Goal: Information Seeking & Learning: Learn about a topic

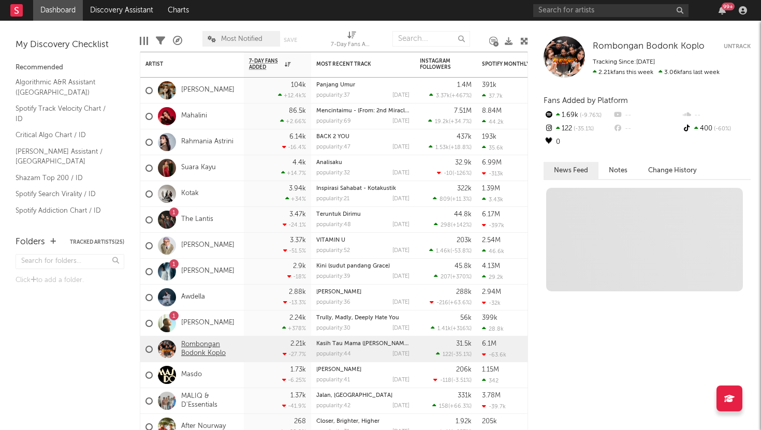
click at [203, 351] on link "Rombongan Bodonk Koplo" at bounding box center [209, 350] width 57 height 18
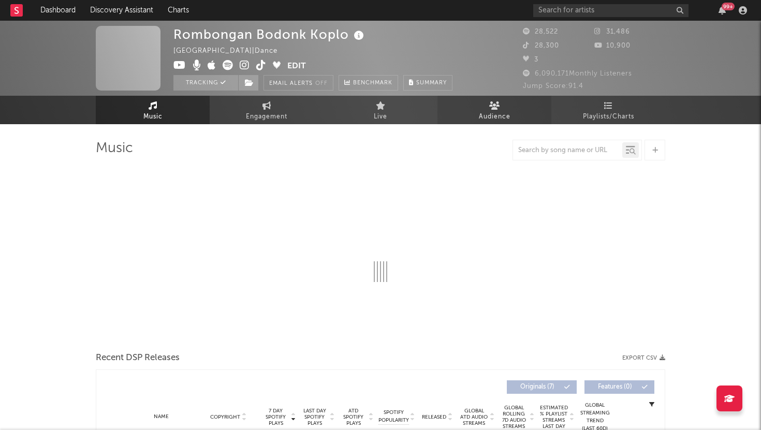
select select "1w"
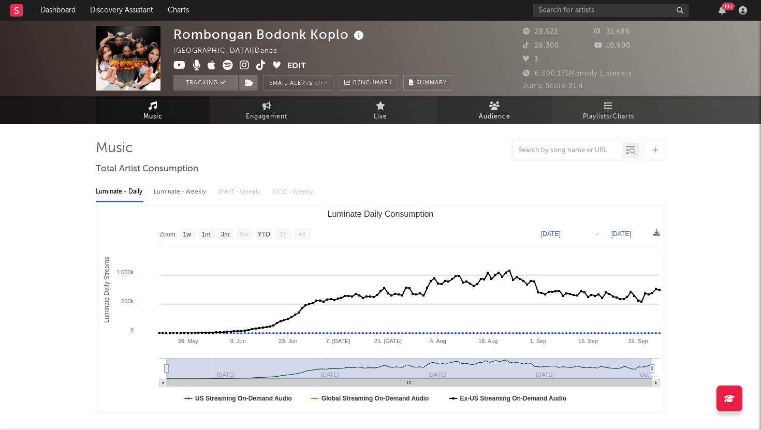
click at [488, 108] on link "Audience" at bounding box center [495, 110] width 114 height 28
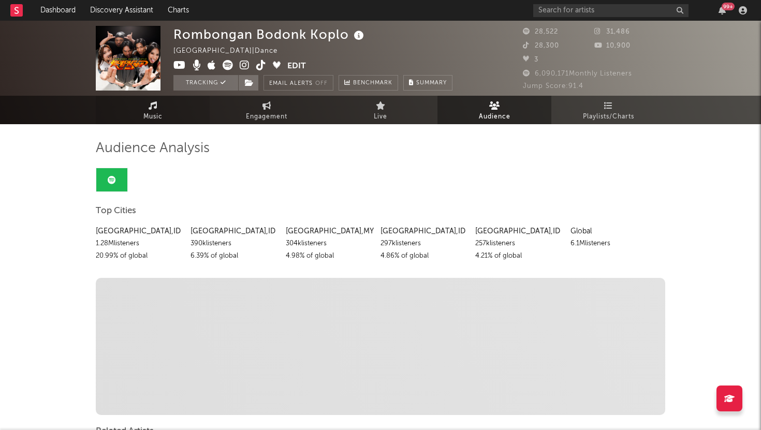
click at [149, 113] on span "Music" at bounding box center [152, 117] width 19 height 12
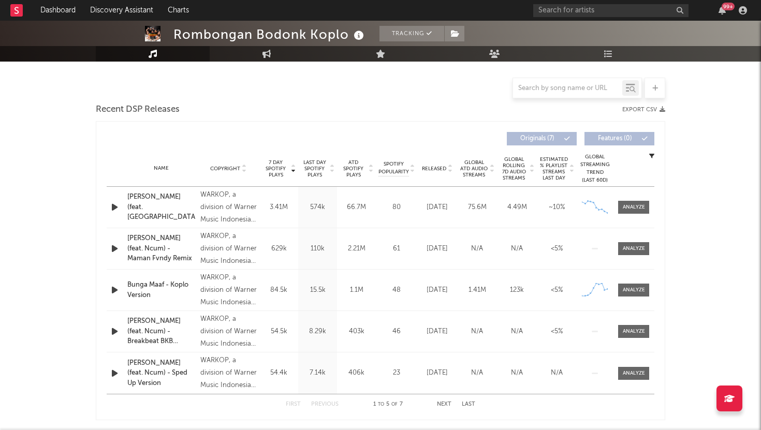
scroll to position [330, 0]
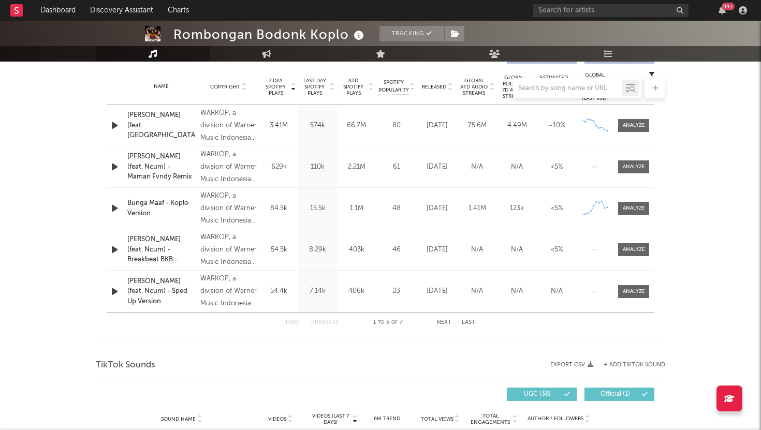
select select "1w"
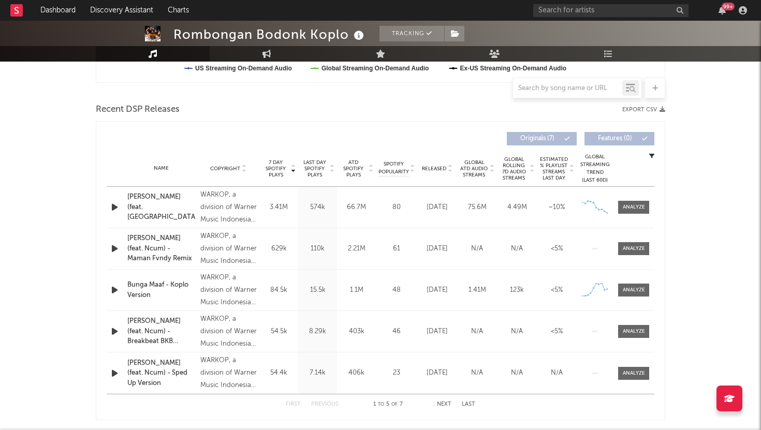
click at [441, 402] on button "Next" at bounding box center [444, 405] width 14 height 6
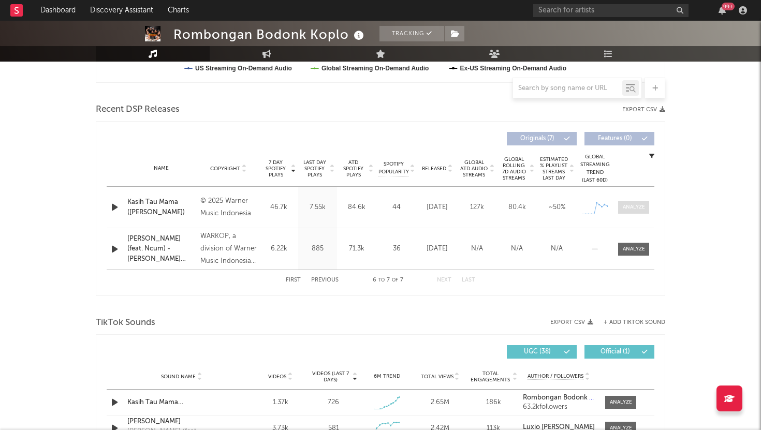
click at [643, 211] on div at bounding box center [634, 208] width 22 height 8
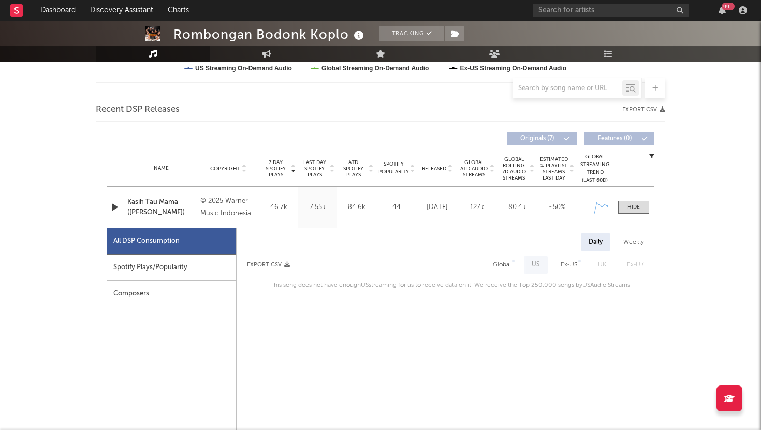
click at [183, 275] on div "Spotify Plays/Popularity" at bounding box center [171, 268] width 129 height 26
select select "1w"
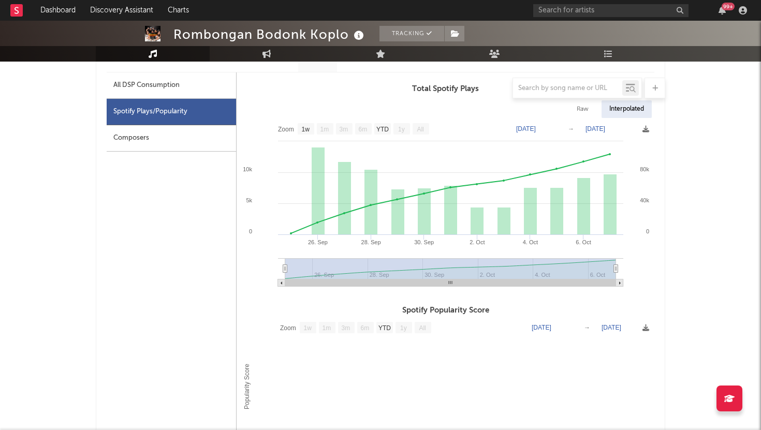
scroll to position [481, 0]
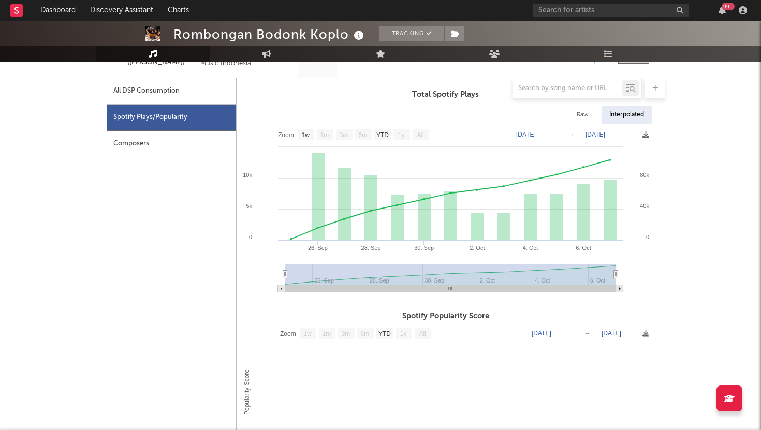
click at [563, 269] on rect at bounding box center [450, 274] width 331 height 21
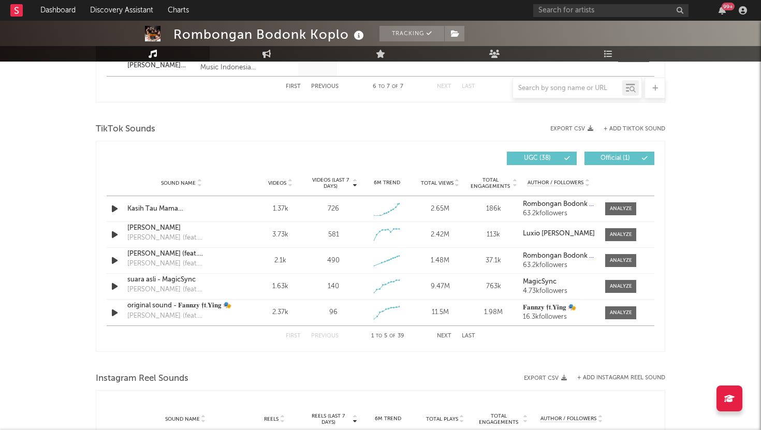
scroll to position [1075, 0]
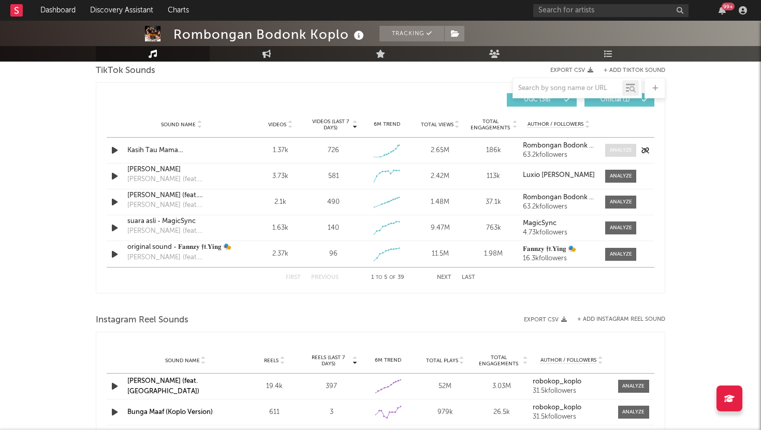
click at [623, 150] on div at bounding box center [621, 151] width 22 height 8
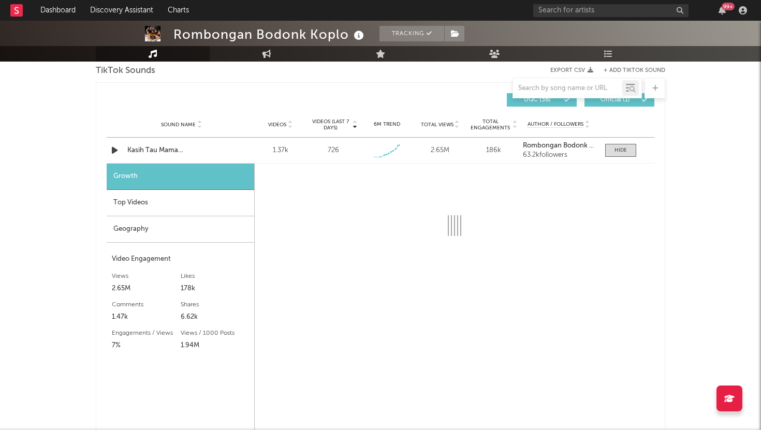
select select "1w"
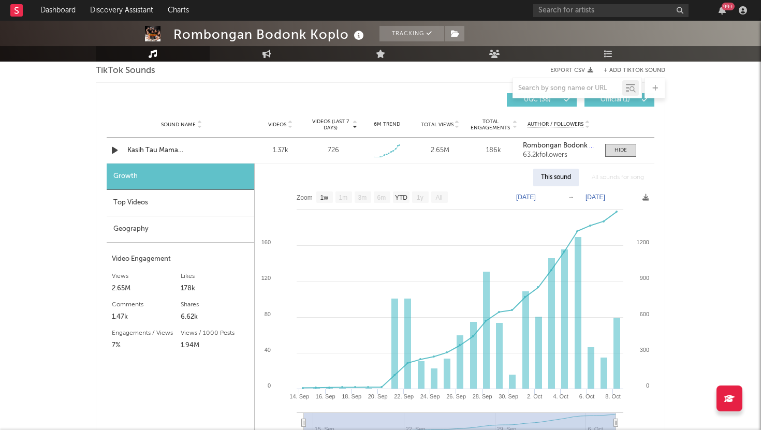
click at [183, 207] on div "Top Videos" at bounding box center [181, 203] width 148 height 26
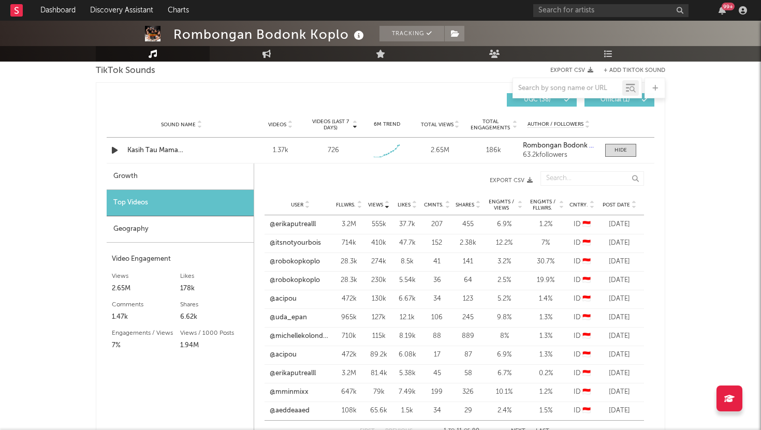
click at [185, 223] on div "Geography" at bounding box center [180, 229] width 147 height 26
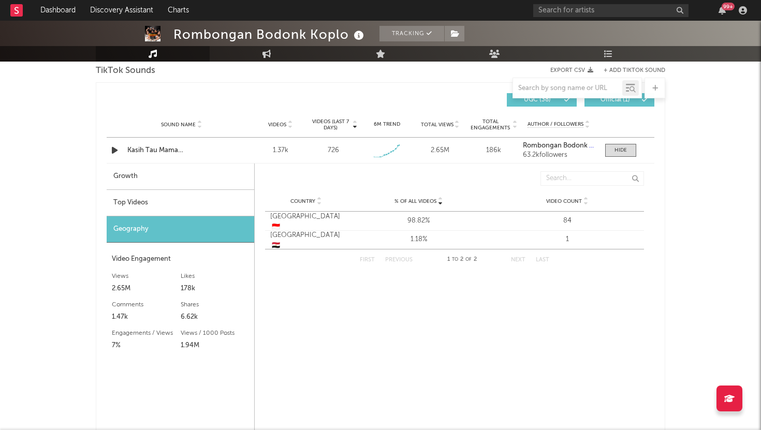
click at [185, 198] on div "Top Videos" at bounding box center [181, 203] width 148 height 26
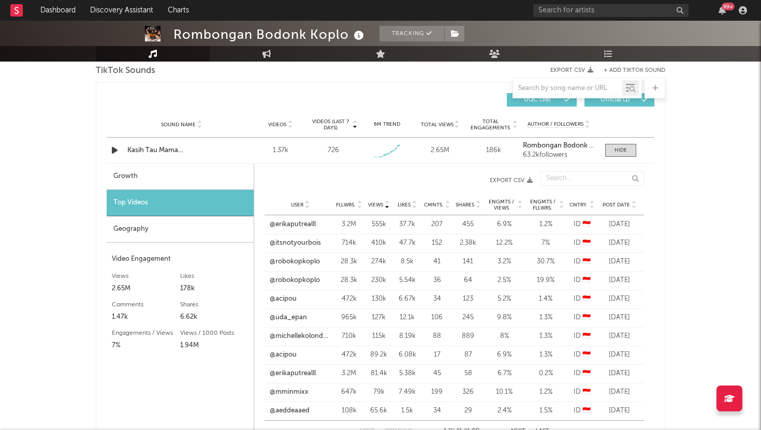
click at [582, 205] on span "Cntry." at bounding box center [579, 205] width 19 height 6
click at [306, 223] on link "@julllsaurus" at bounding box center [288, 225] width 37 height 10
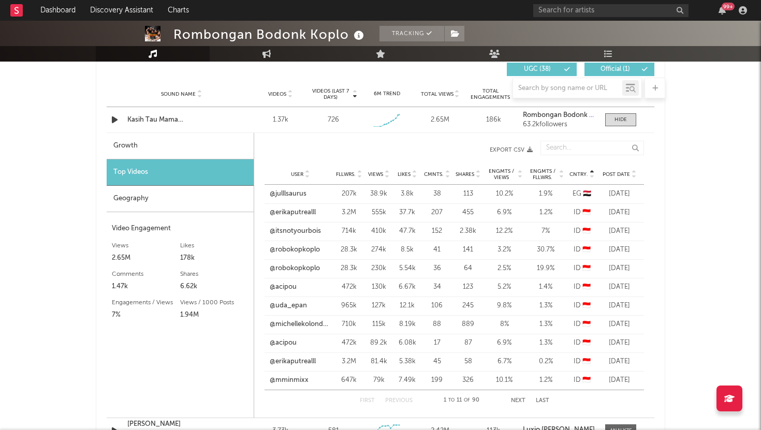
scroll to position [1121, 0]
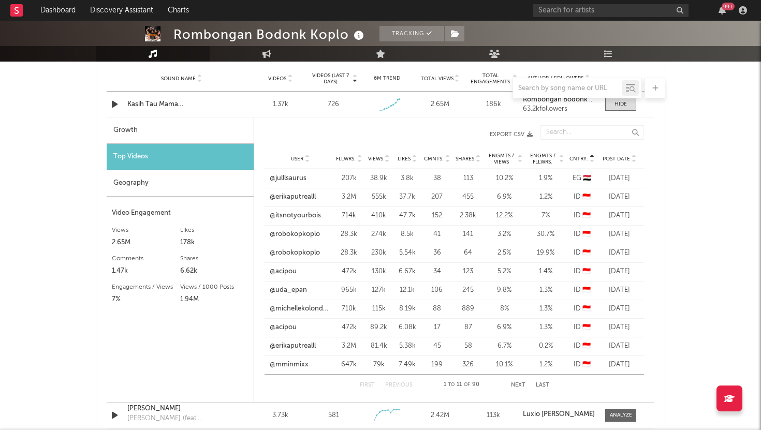
click at [516, 387] on button "Next" at bounding box center [518, 386] width 14 height 6
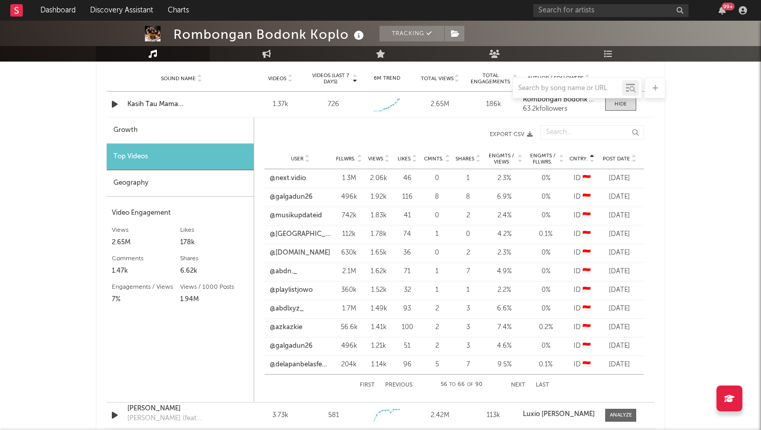
click at [516, 387] on button "Next" at bounding box center [518, 386] width 14 height 6
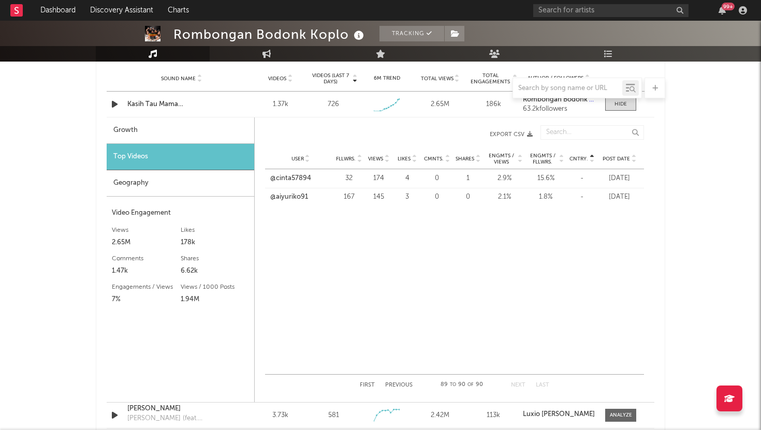
click at [360, 387] on button "First" at bounding box center [367, 386] width 15 height 6
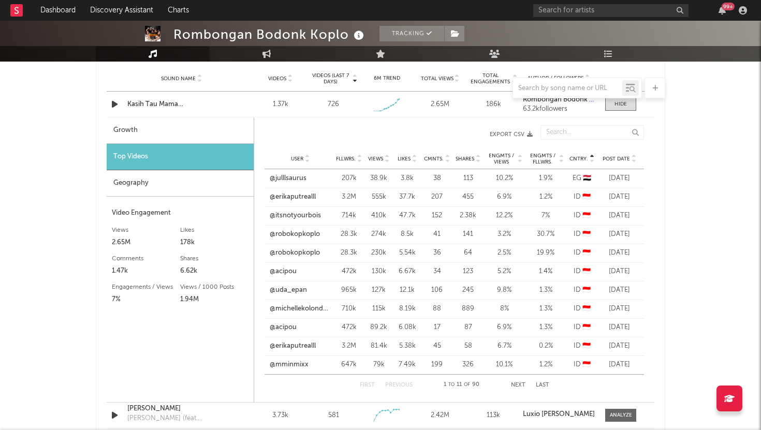
click at [515, 386] on button "Next" at bounding box center [518, 386] width 14 height 6
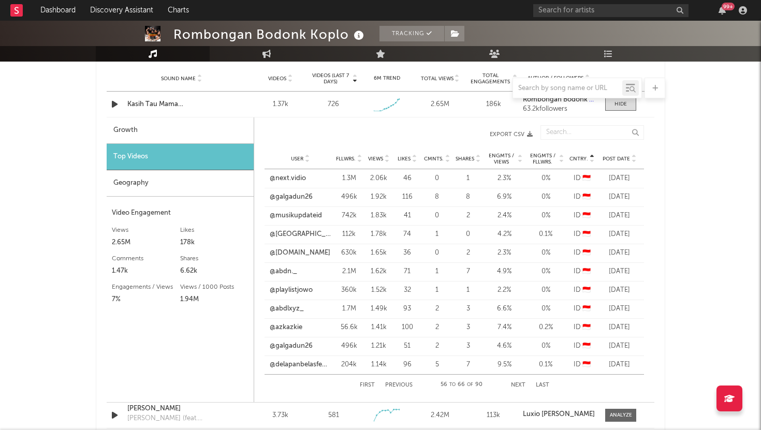
click at [515, 386] on button "Next" at bounding box center [518, 386] width 14 height 6
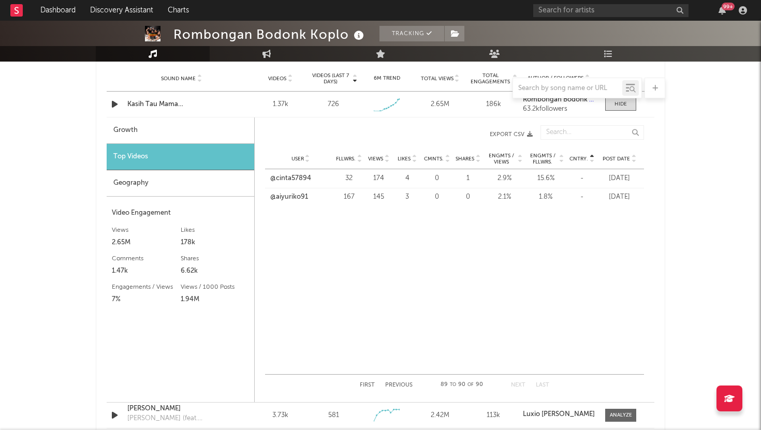
click at [367, 383] on button "First" at bounding box center [367, 386] width 15 height 6
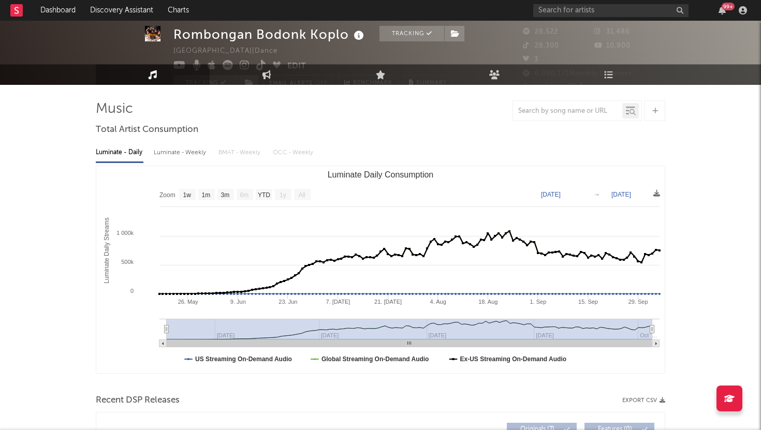
scroll to position [0, 0]
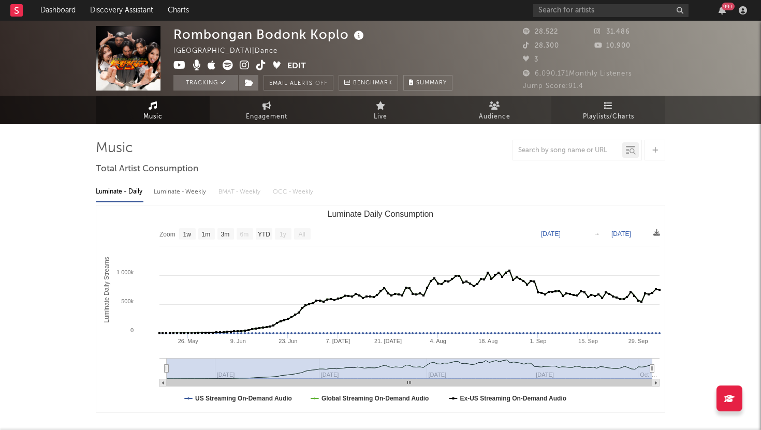
click at [591, 111] on span "Playlists/Charts" at bounding box center [608, 117] width 51 height 12
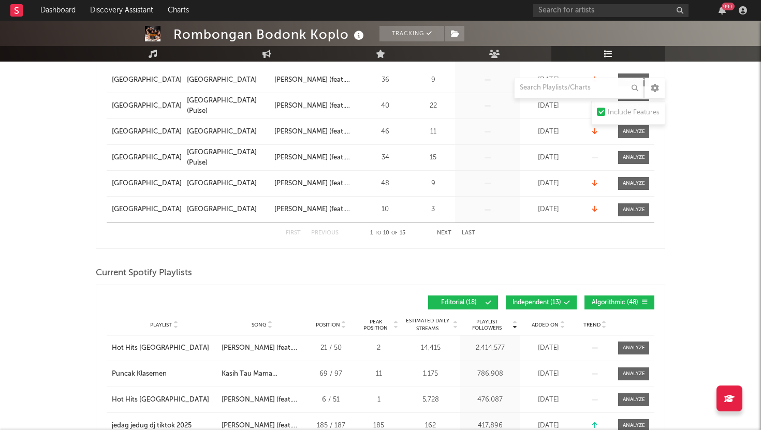
scroll to position [238, 0]
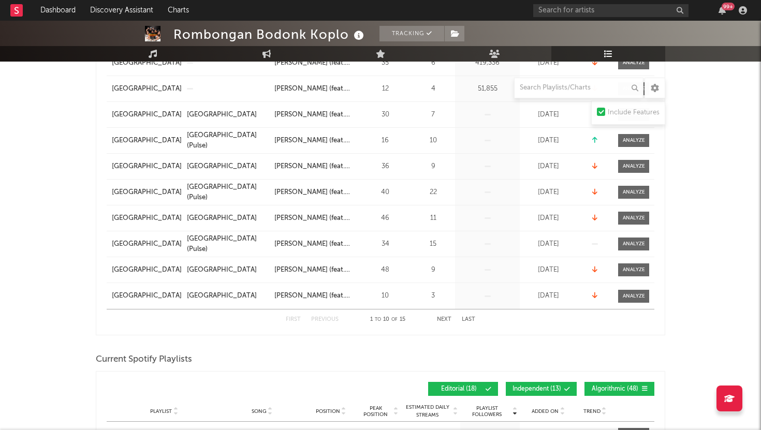
click at [438, 323] on div "First Previous 1 to 10 of 15 Next Last" at bounding box center [381, 320] width 190 height 20
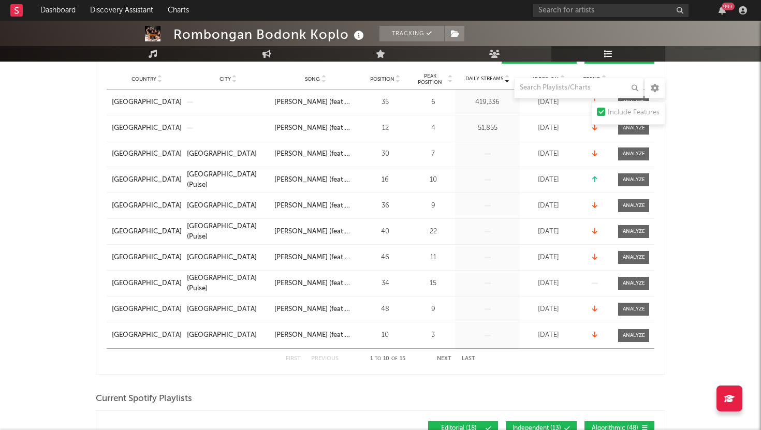
scroll to position [188, 0]
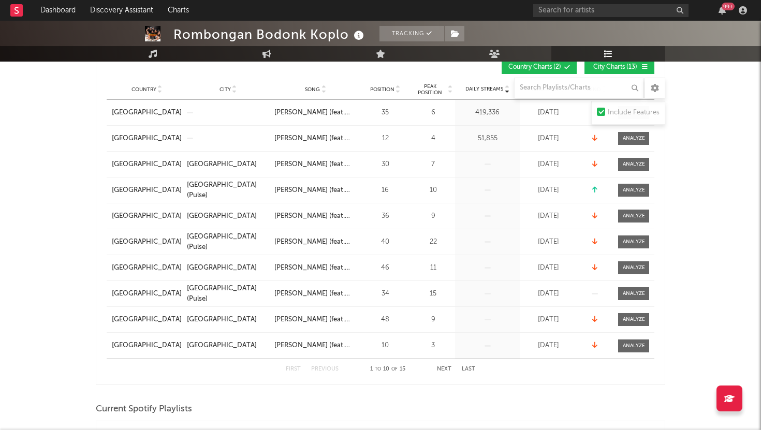
click at [443, 368] on button "Next" at bounding box center [444, 370] width 14 height 6
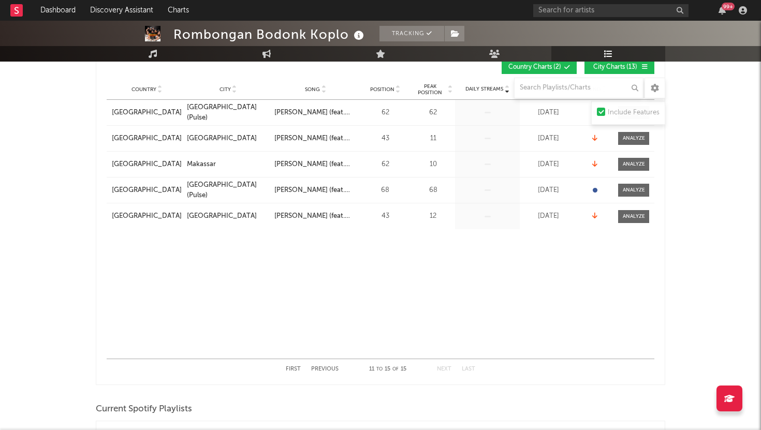
click at [292, 369] on button "First" at bounding box center [293, 370] width 15 height 6
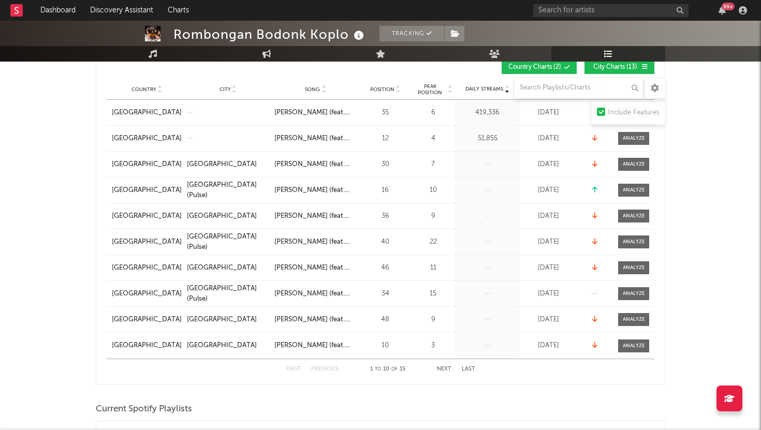
scroll to position [0, 0]
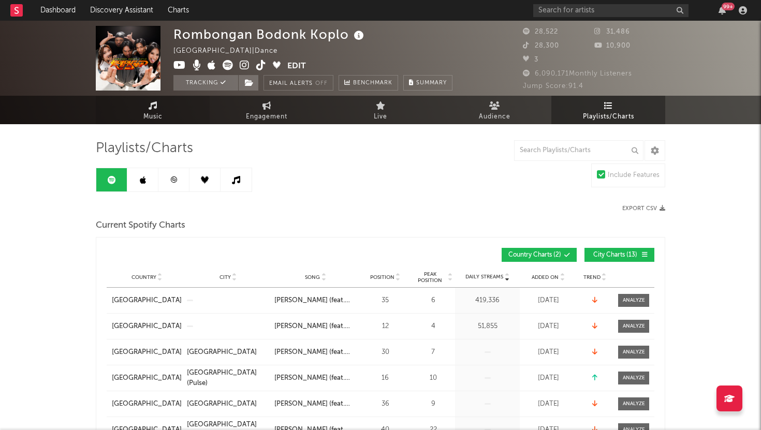
click at [159, 114] on span "Music" at bounding box center [152, 117] width 19 height 12
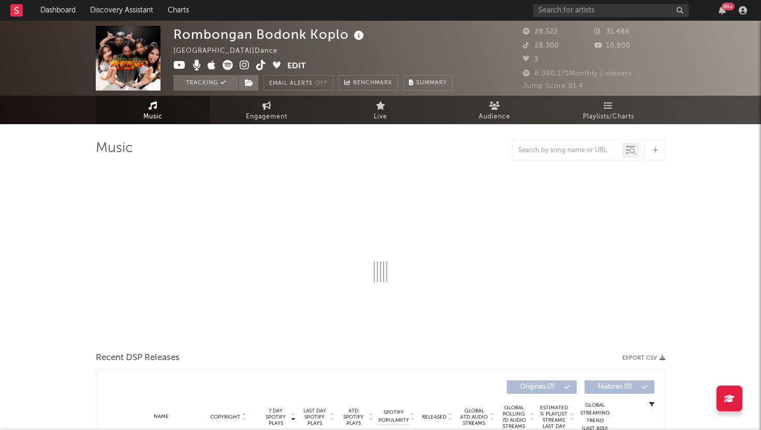
select select "1w"
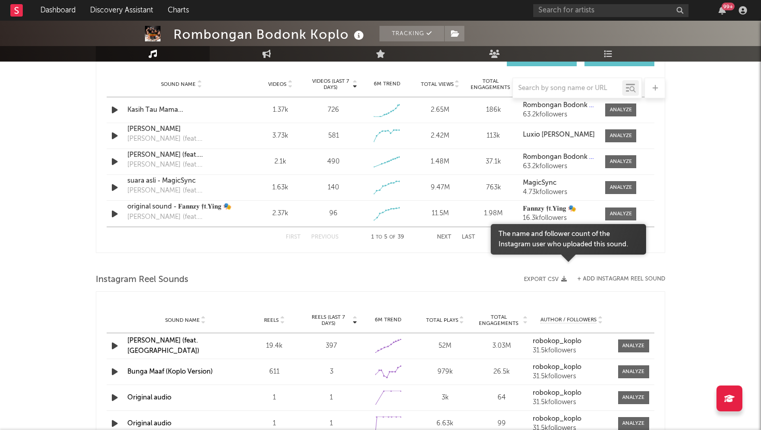
scroll to position [691, 0]
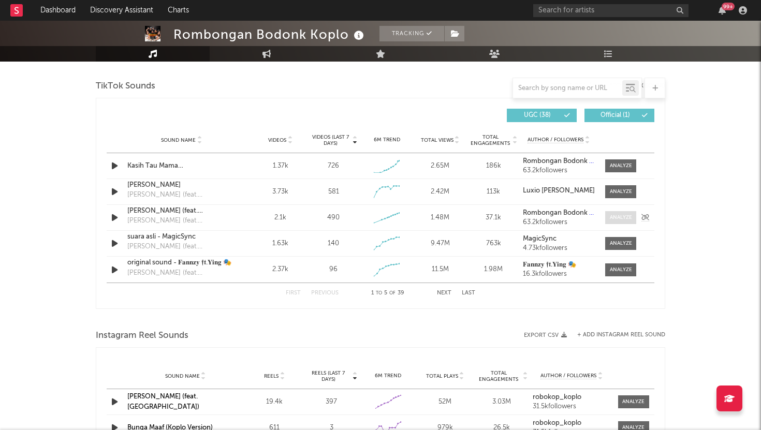
click at [618, 215] on div at bounding box center [621, 218] width 22 height 8
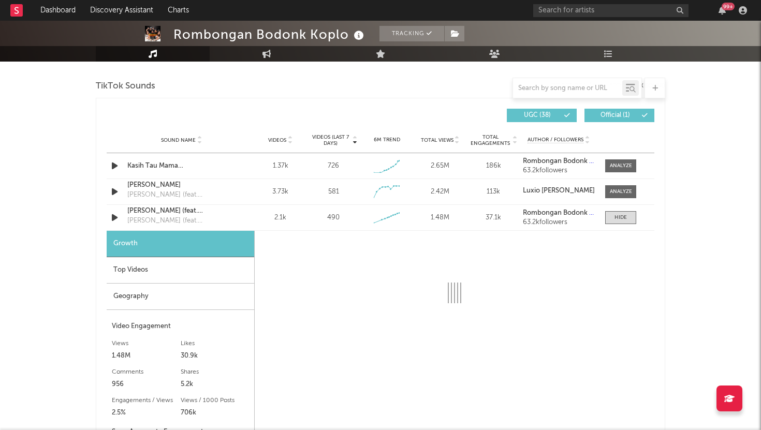
click at [197, 267] on div "Top Videos" at bounding box center [181, 270] width 148 height 26
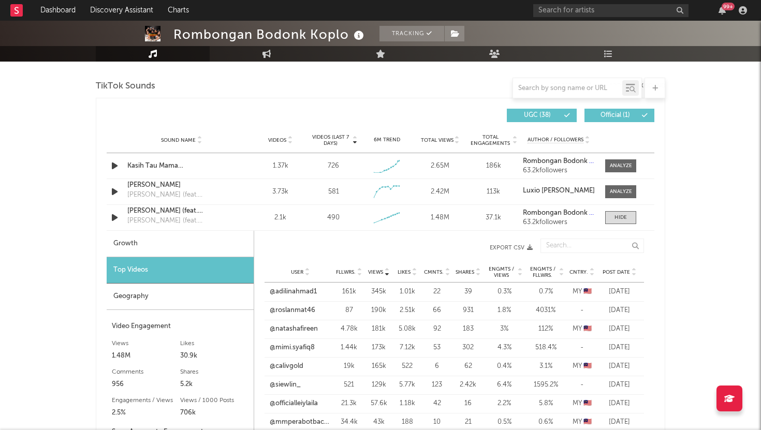
click at [205, 236] on div "Growth" at bounding box center [180, 244] width 147 height 26
select select "1w"
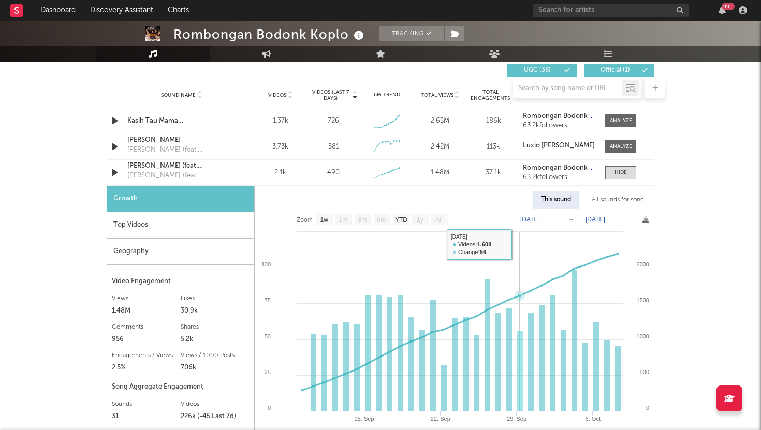
scroll to position [735, 0]
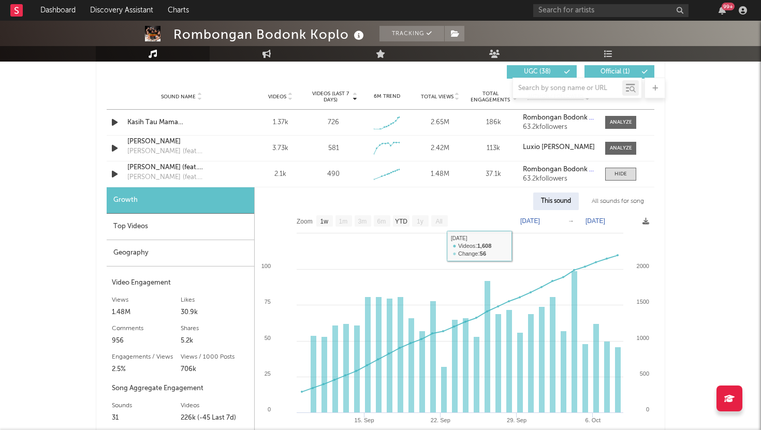
click at [288, 96] on div at bounding box center [381, 88] width 570 height 21
click at [279, 96] on div at bounding box center [381, 88] width 570 height 21
click at [183, 197] on div "Growth" at bounding box center [181, 200] width 148 height 26
click at [618, 179] on span at bounding box center [620, 174] width 31 height 13
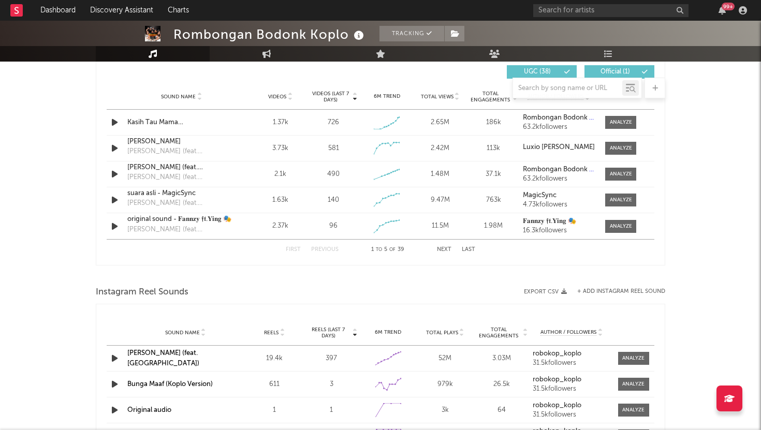
click at [272, 99] on span "Videos" at bounding box center [277, 97] width 18 height 6
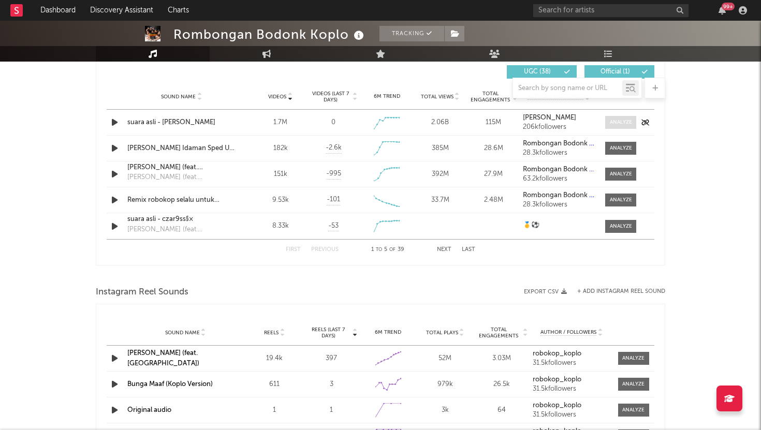
click at [622, 127] on span at bounding box center [620, 122] width 31 height 13
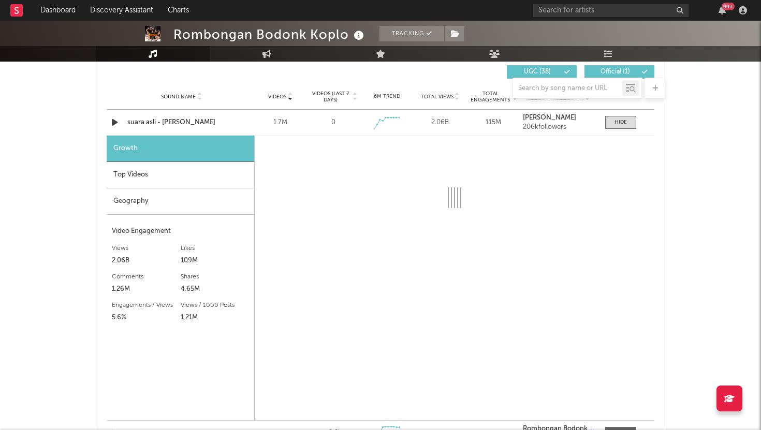
select select "1w"
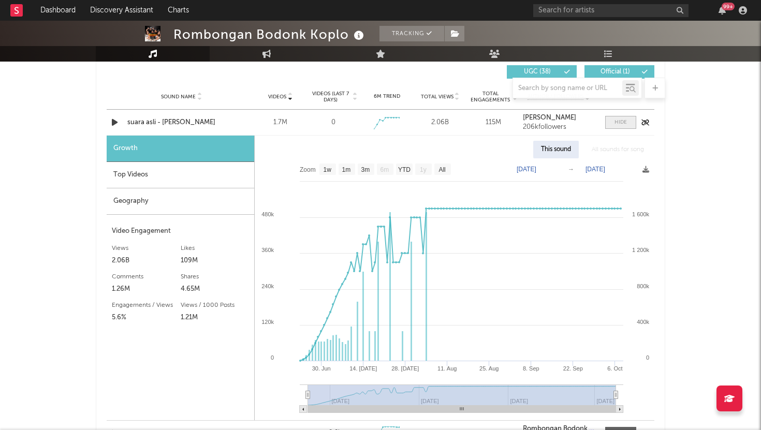
click at [625, 119] on div at bounding box center [621, 123] width 12 height 8
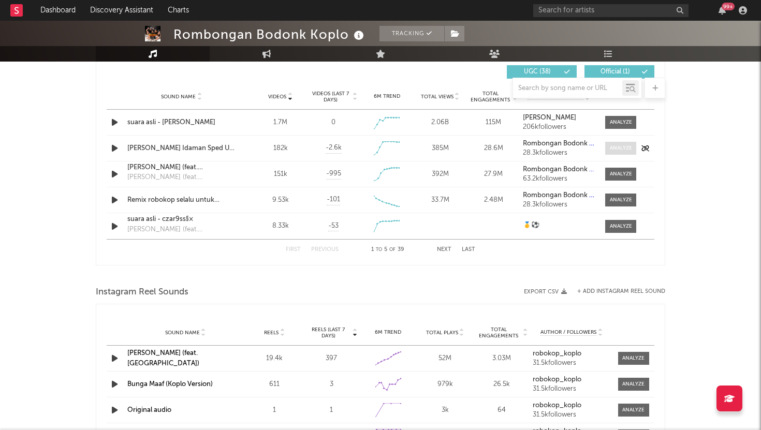
click at [614, 150] on div at bounding box center [621, 148] width 22 height 8
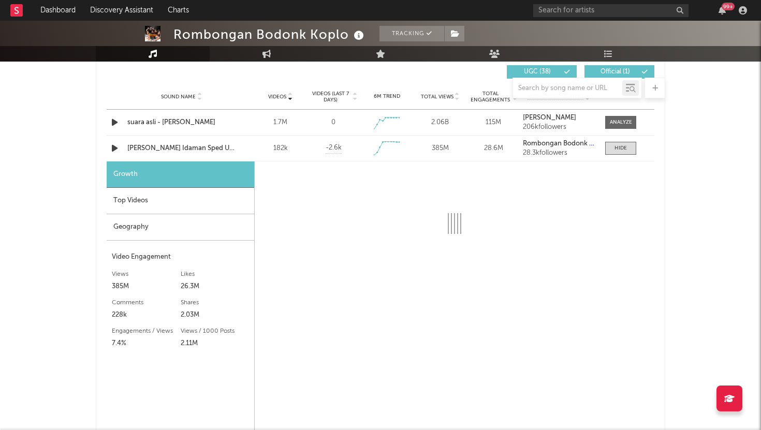
select select "1w"
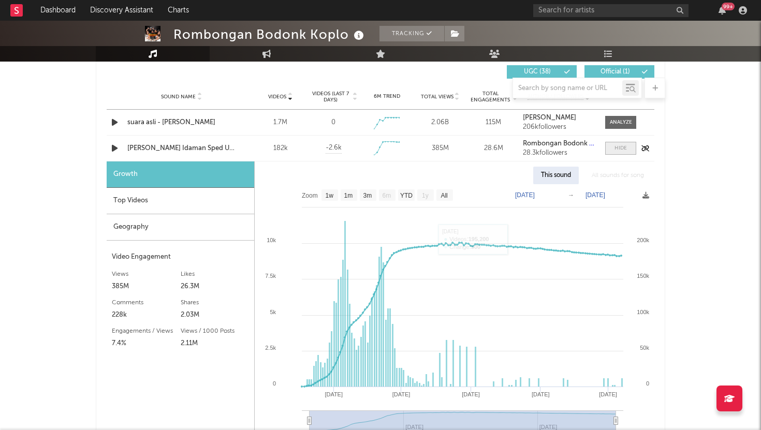
click at [627, 149] on span at bounding box center [620, 148] width 31 height 13
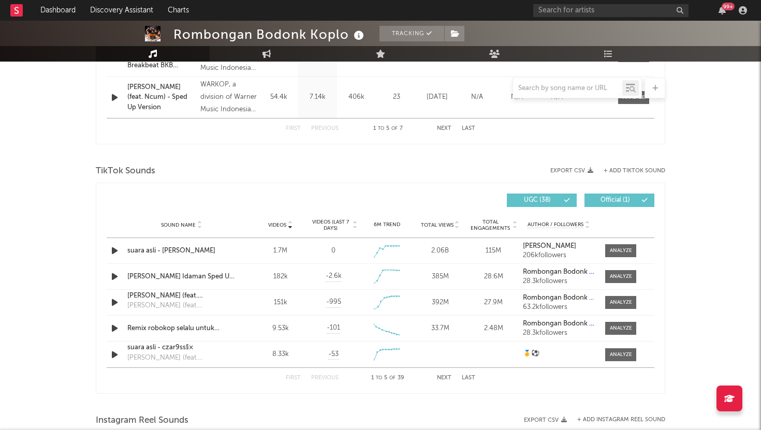
scroll to position [595, 0]
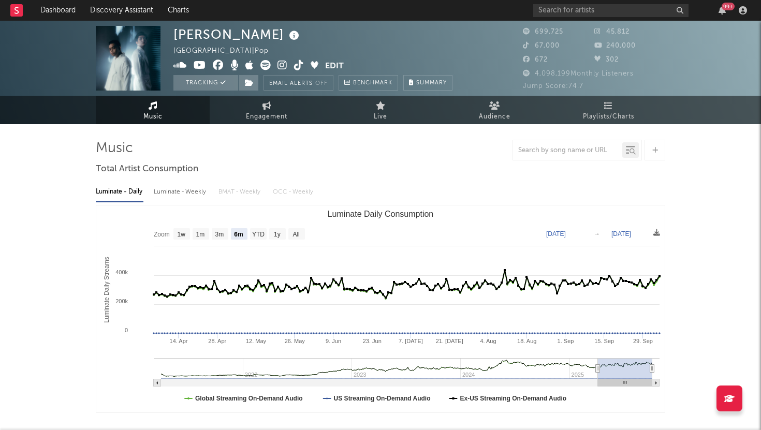
select select "6m"
